Goal: Task Accomplishment & Management: Use online tool/utility

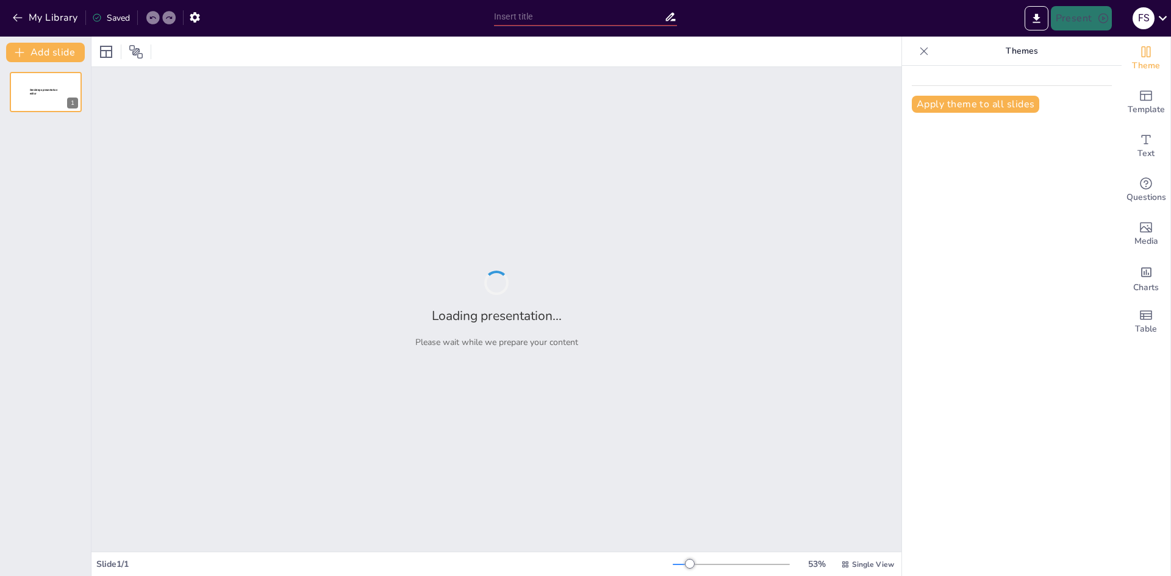
type input "Seleccion de Personal - [PERSON_NAME]"
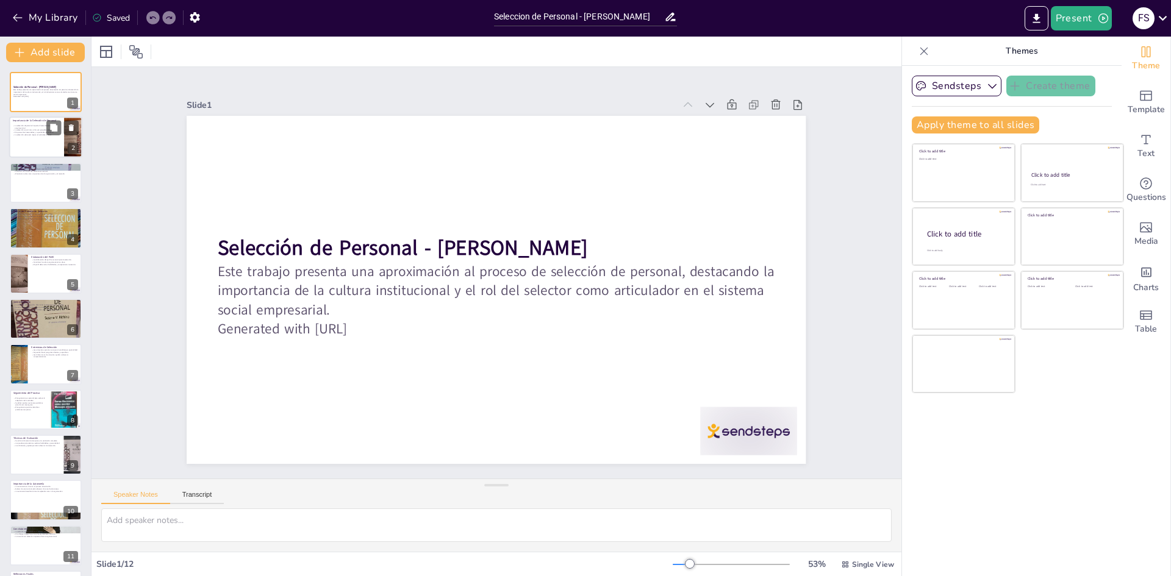
click at [33, 147] on div at bounding box center [45, 137] width 73 height 41
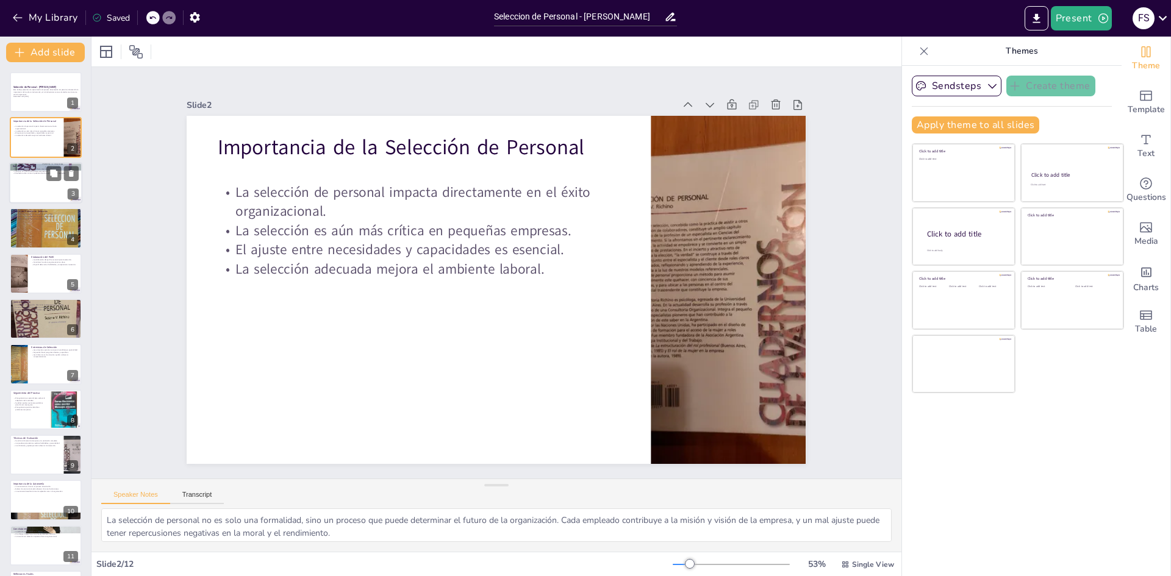
click at [28, 188] on div at bounding box center [45, 182] width 73 height 41
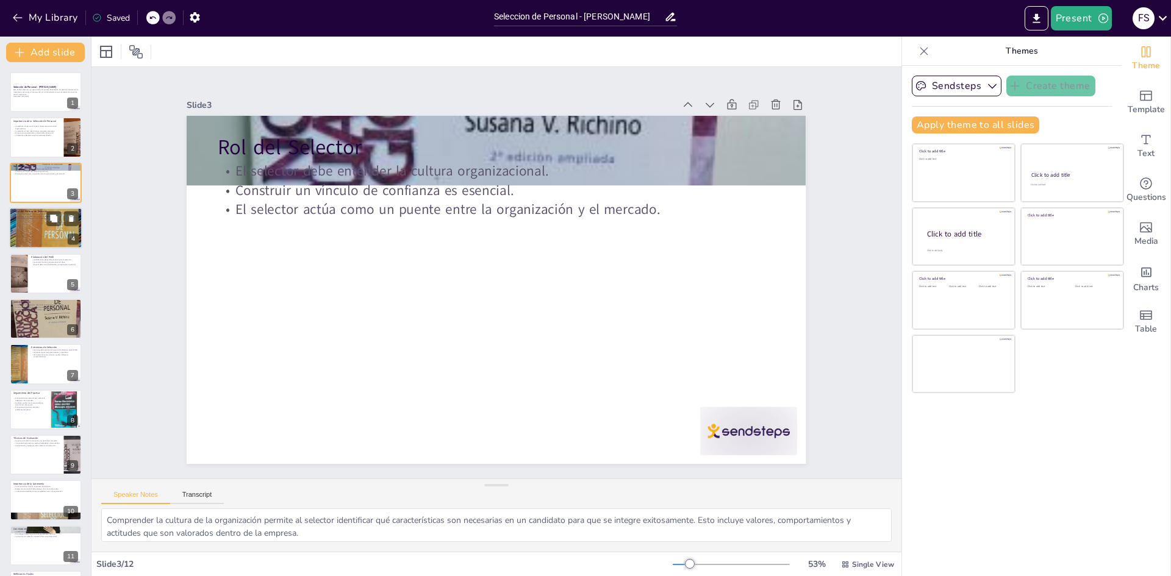
click at [27, 216] on div "El proceso de selección se compone de varias etapas. El análisis de la necesida…" at bounding box center [46, 216] width 66 height 7
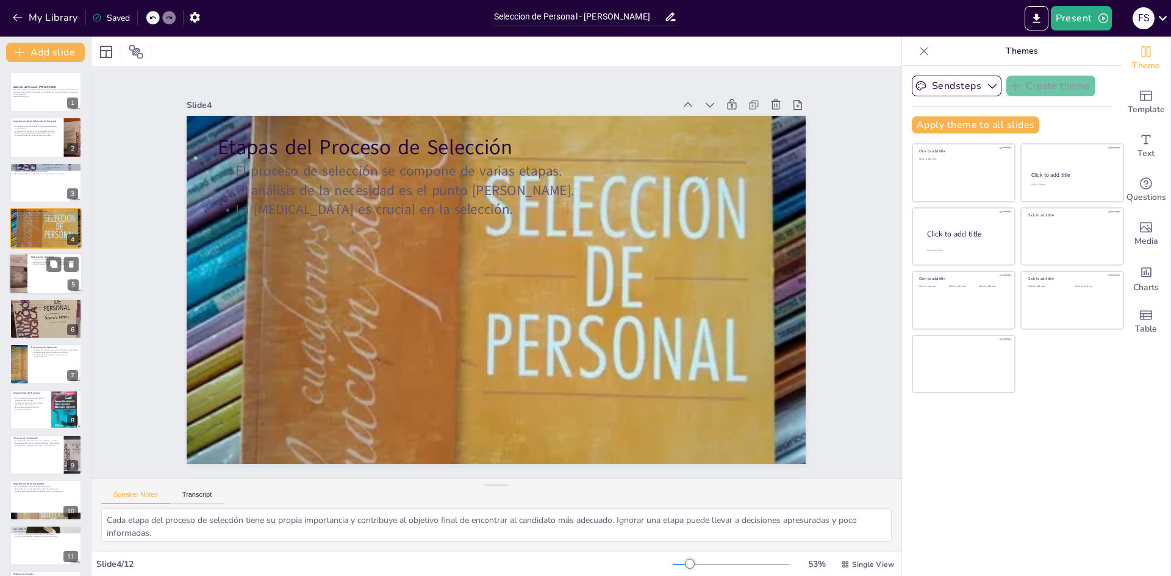
click at [43, 269] on div at bounding box center [45, 273] width 73 height 41
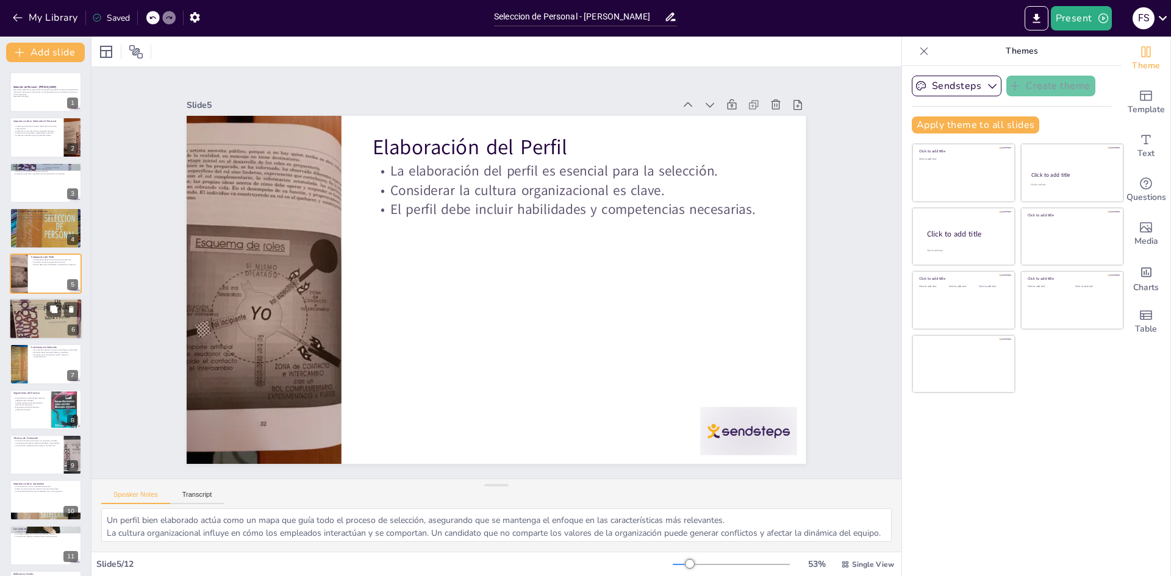
click at [41, 321] on div at bounding box center [45, 319] width 73 height 98
type textarea "La adecuación es crítica para asegurar que el candidato no solo cumpla con los …"
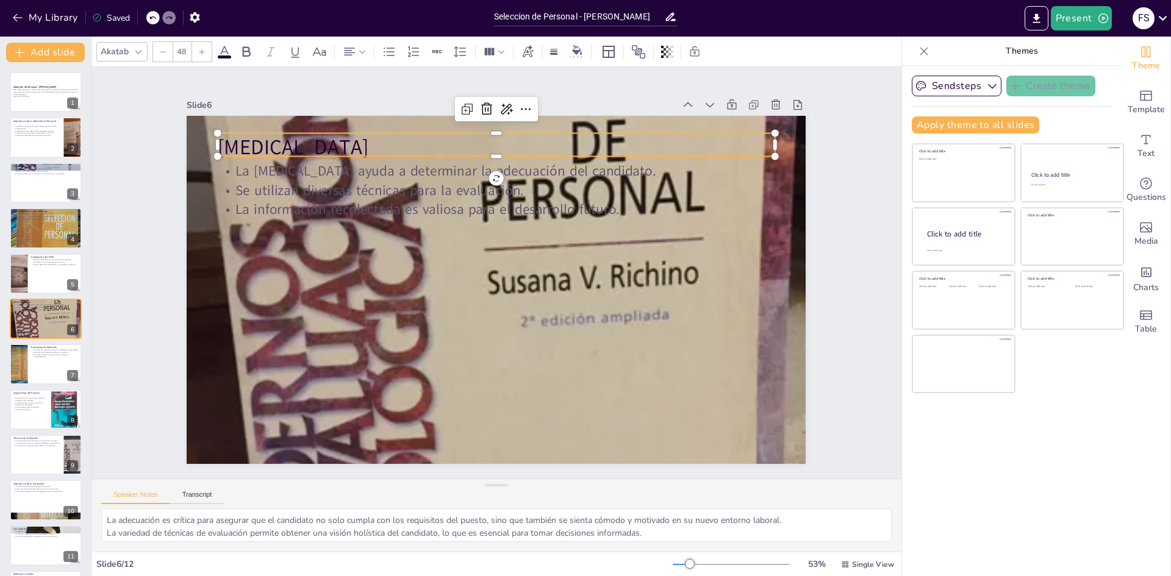
click at [484, 150] on p "[MEDICAL_DATA]" at bounding box center [610, 222] width 253 height 521
type input "32"
click at [320, 189] on p "Se utilizan diversas técnicas para la evaluación." at bounding box center [522, 194] width 536 height 190
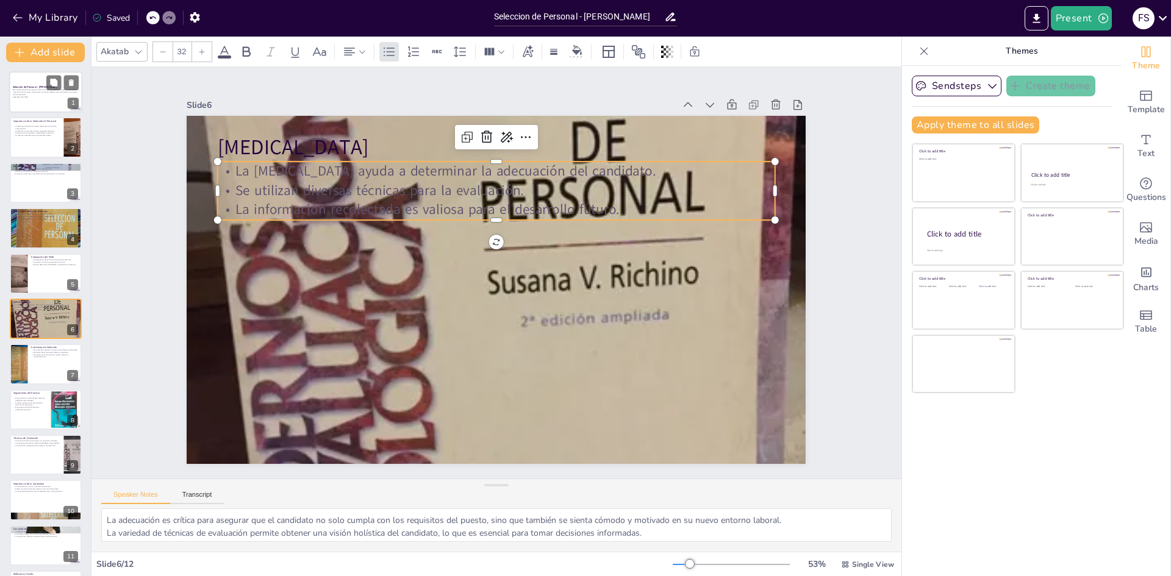
click at [30, 96] on p "Generated with [URL]" at bounding box center [46, 97] width 66 height 2
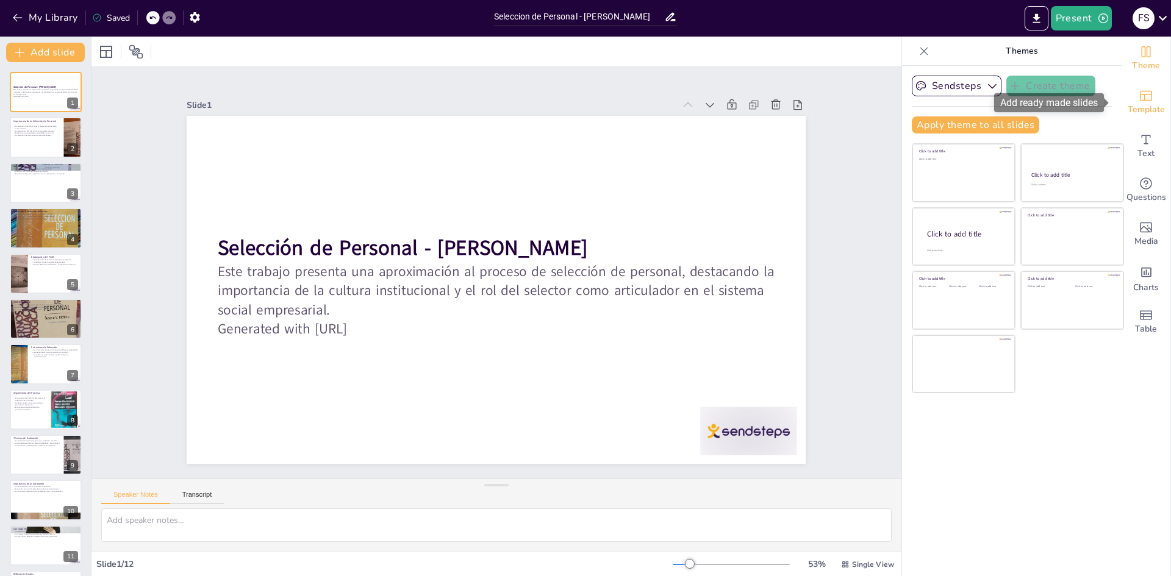
click at [1129, 109] on span "Template" at bounding box center [1146, 109] width 37 height 13
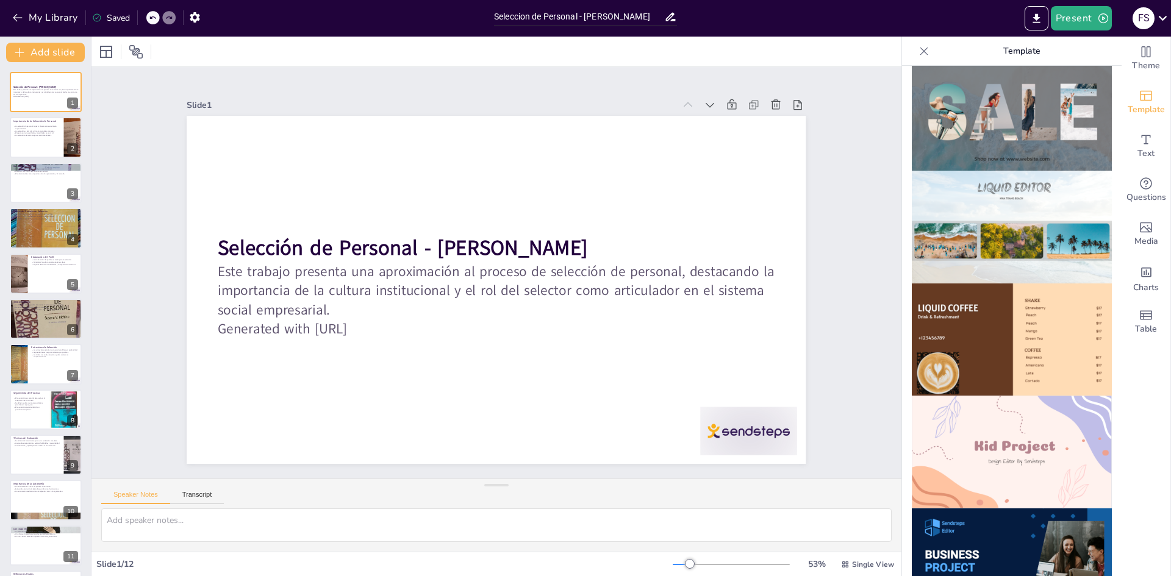
scroll to position [732, 0]
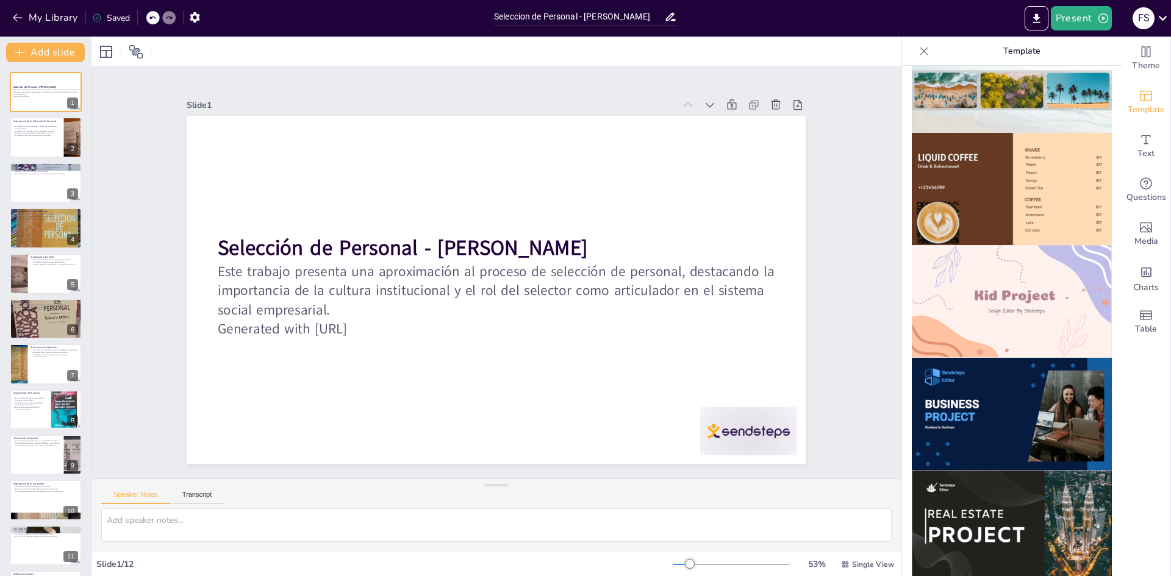
click at [962, 281] on img at bounding box center [1012, 301] width 200 height 113
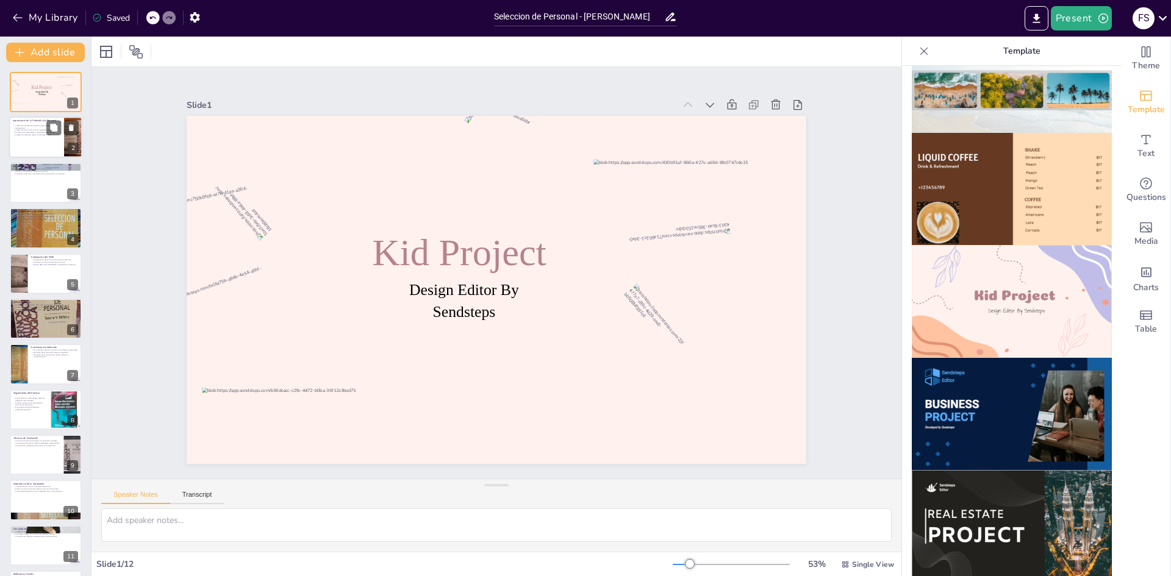
click at [32, 140] on div at bounding box center [45, 137] width 73 height 41
type textarea "La selección de personal no es solo una formalidad, sino un proceso que puede d…"
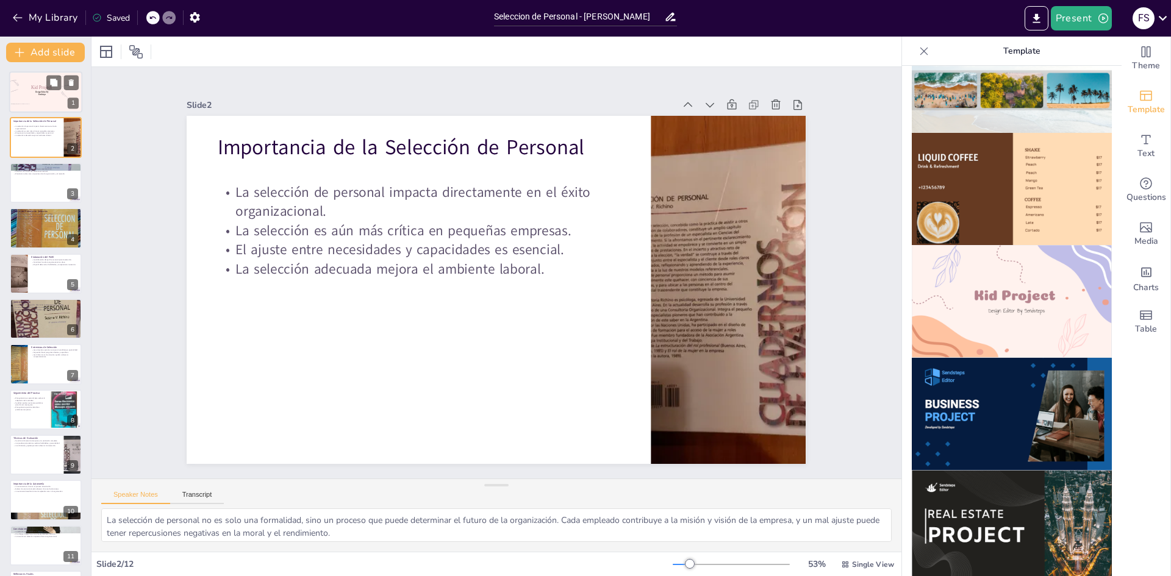
click at [32, 94] on p "Design Editor By Sendsteps" at bounding box center [41, 93] width 19 height 5
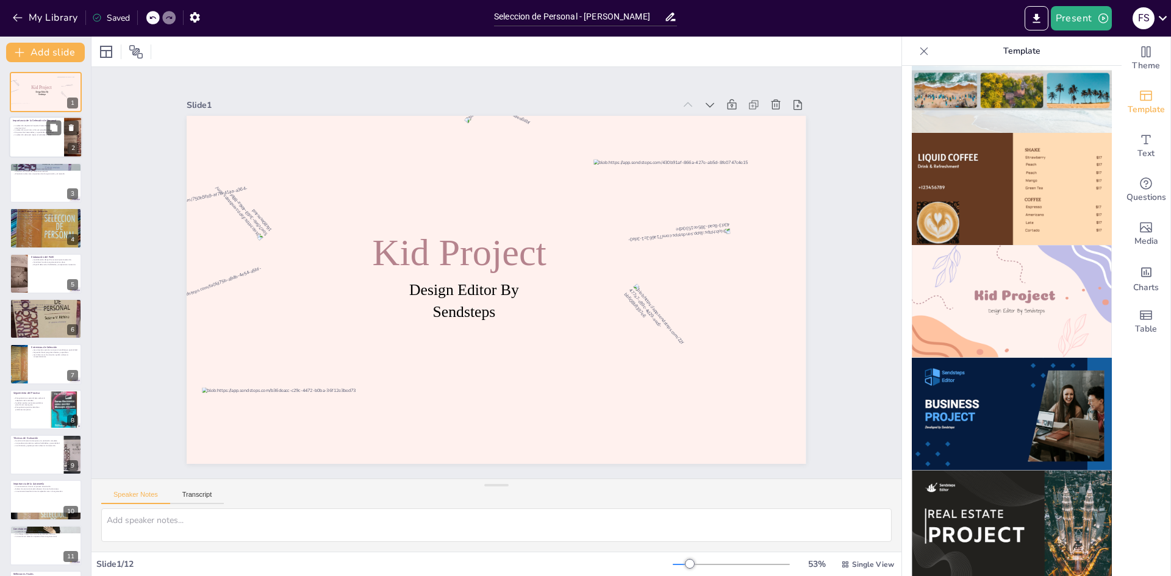
click at [30, 151] on div at bounding box center [45, 137] width 73 height 41
type textarea "La selección de personal no es solo una formalidad, sino un proceso que puede d…"
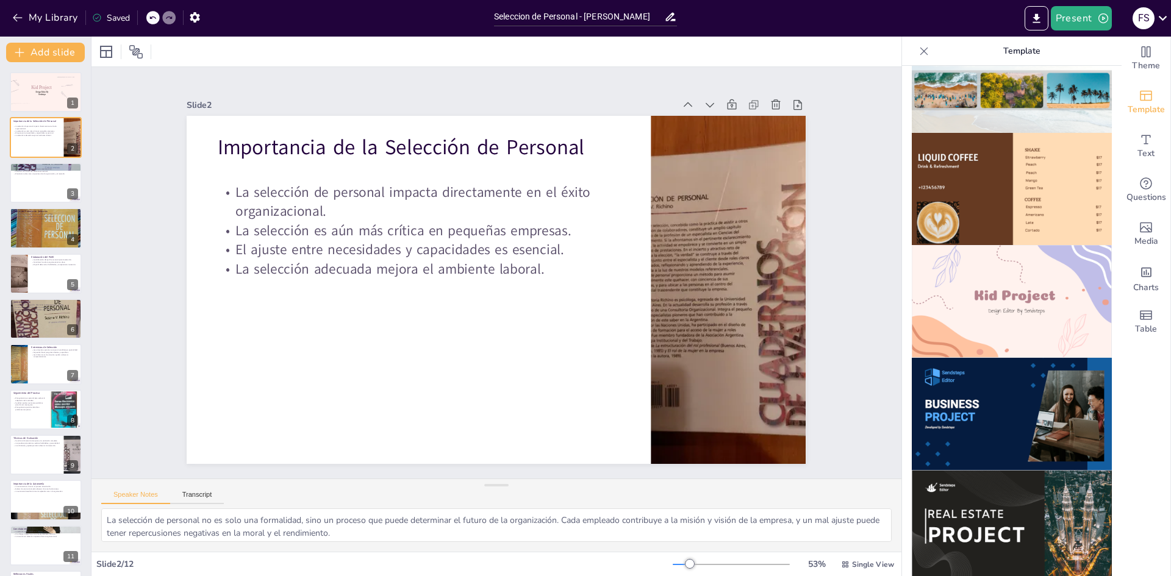
click at [991, 259] on img at bounding box center [1012, 301] width 200 height 113
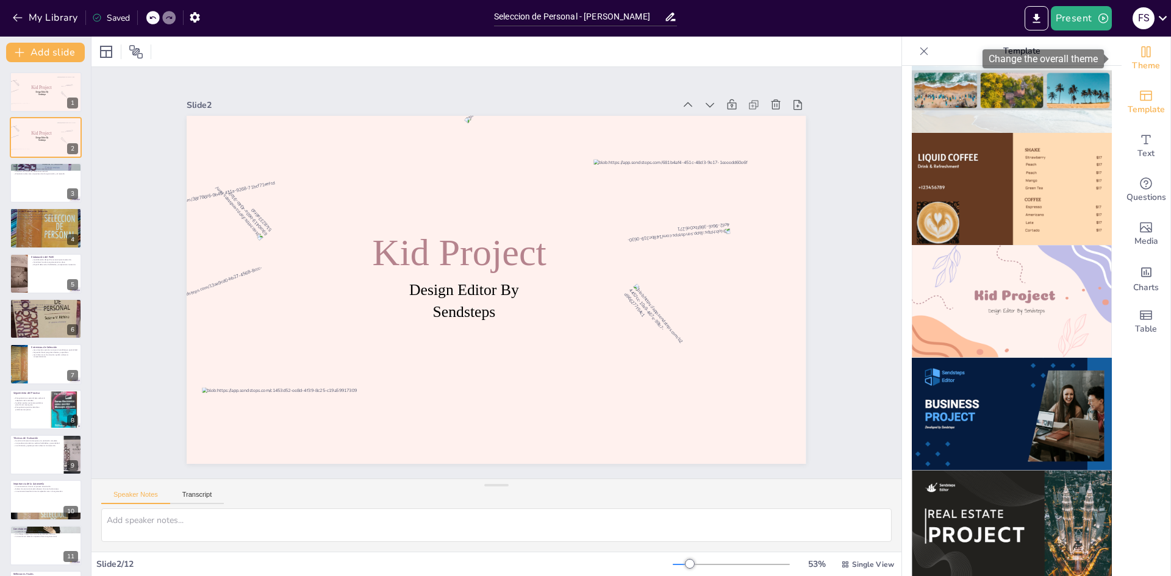
click at [1138, 56] on icon "Change the overall theme" at bounding box center [1145, 52] width 15 height 15
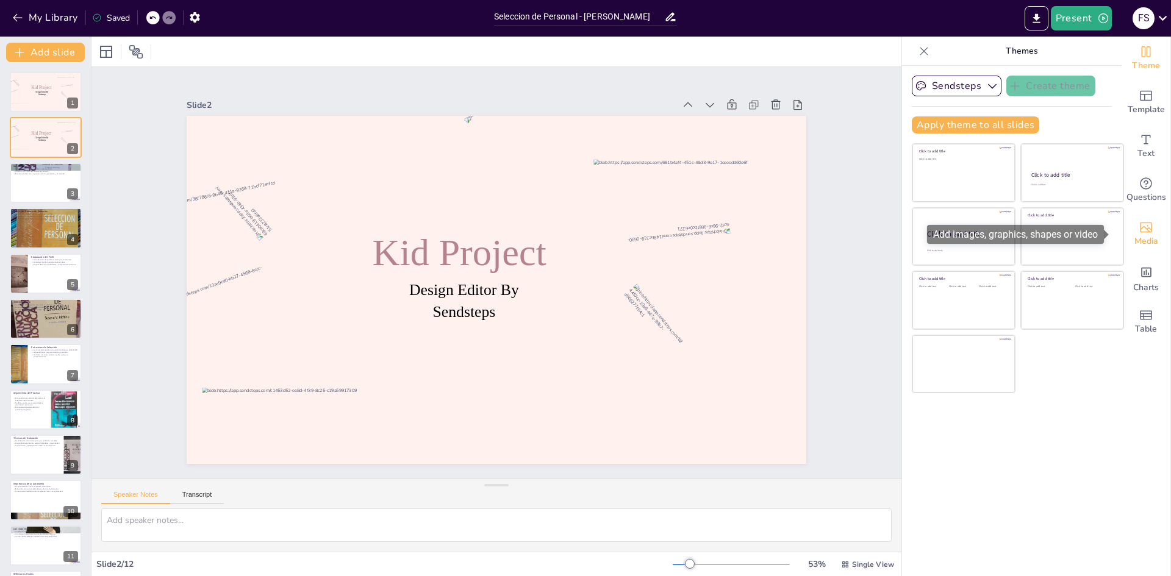
click at [1138, 227] on icon "Add images, graphics, shapes or video" at bounding box center [1145, 227] width 15 height 15
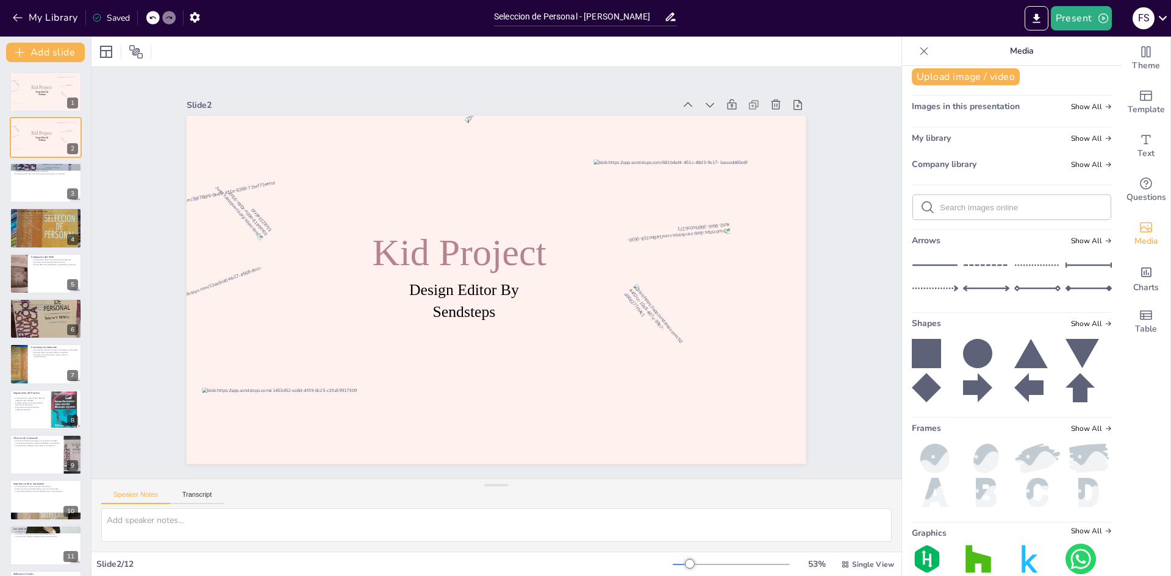
scroll to position [0, 0]
